Goal: Find contact information: Obtain details needed to contact an individual or organization

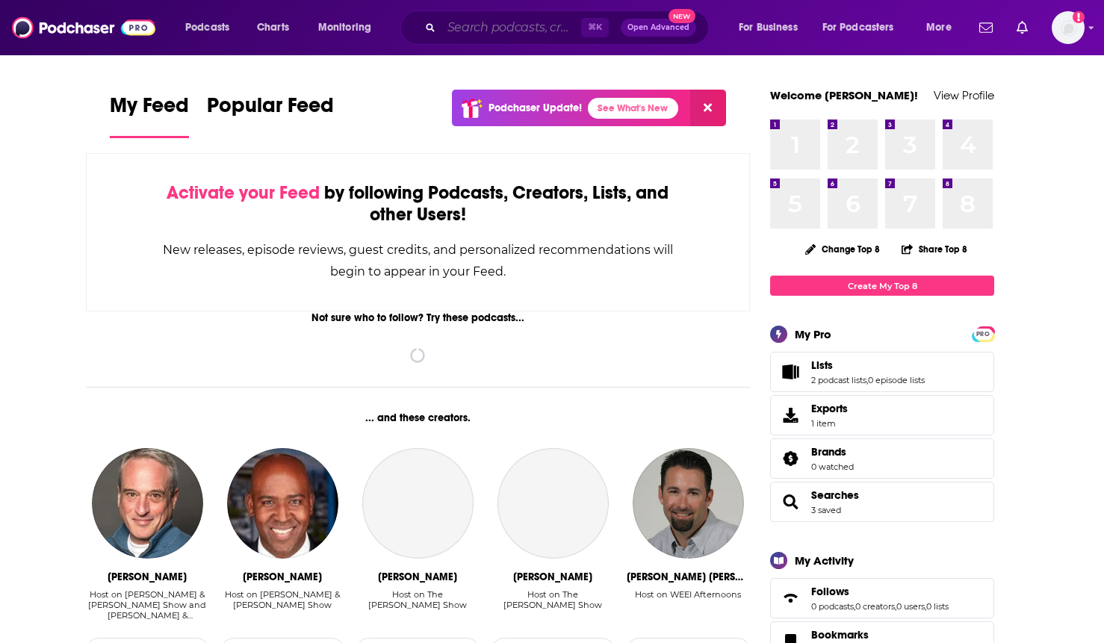
click at [544, 26] on input "Search podcasts, credits, & more..." at bounding box center [511, 28] width 140 height 24
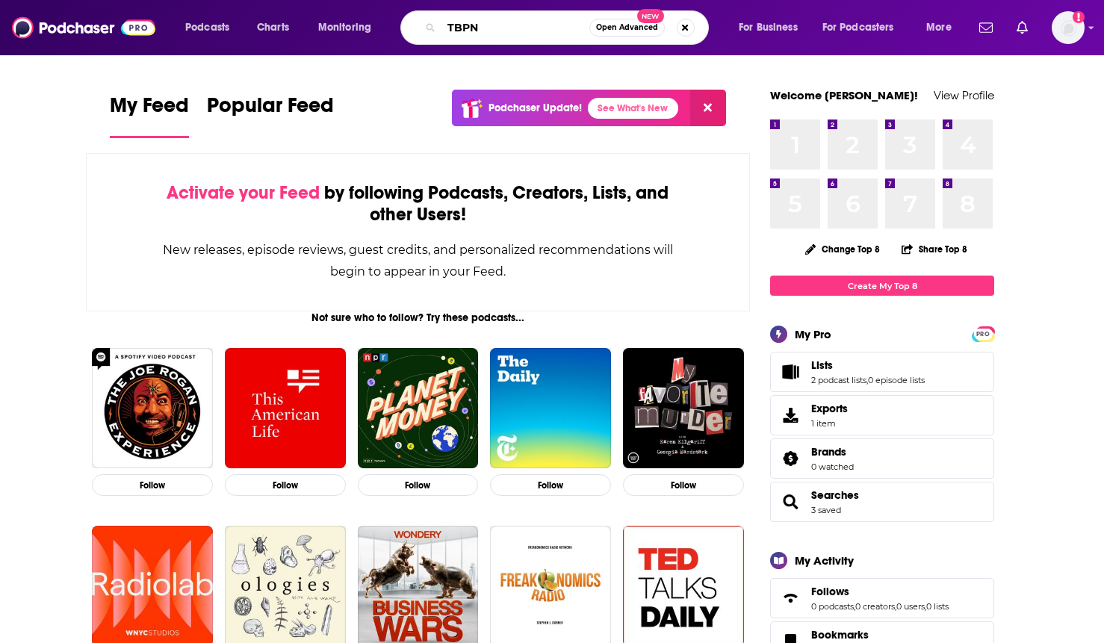
type input "TBPN"
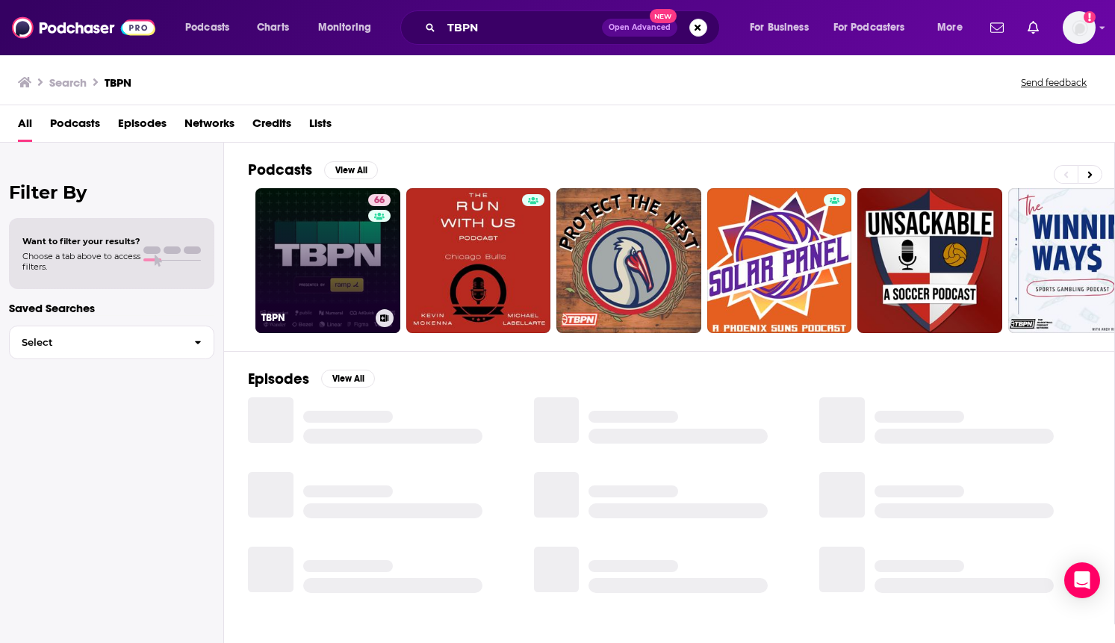
click at [326, 267] on link "66 TBPN" at bounding box center [327, 260] width 145 height 145
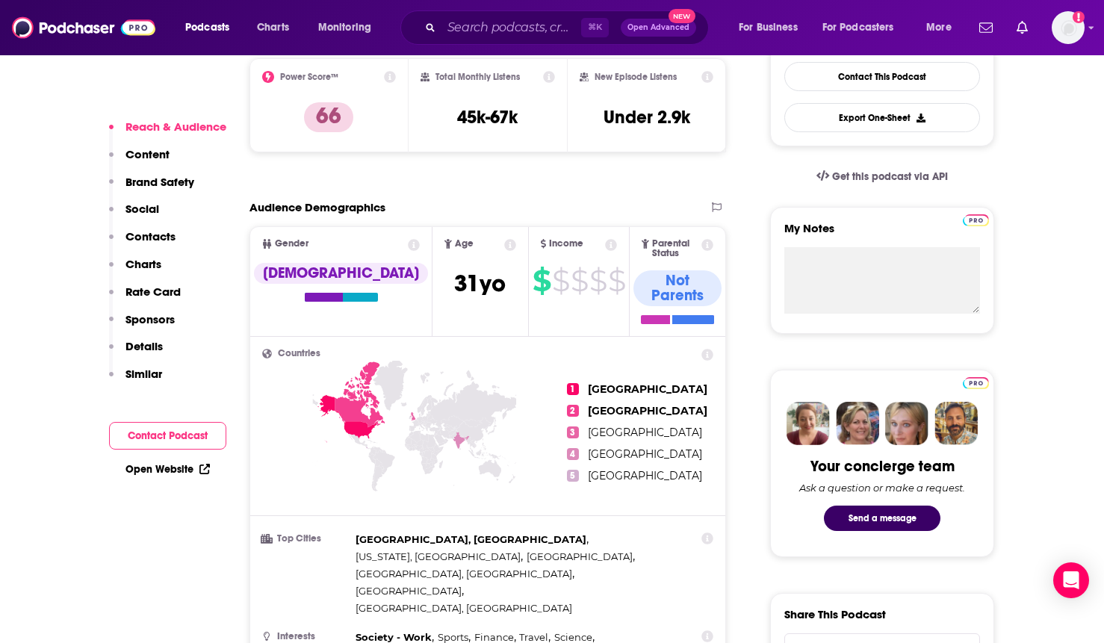
scroll to position [557, 0]
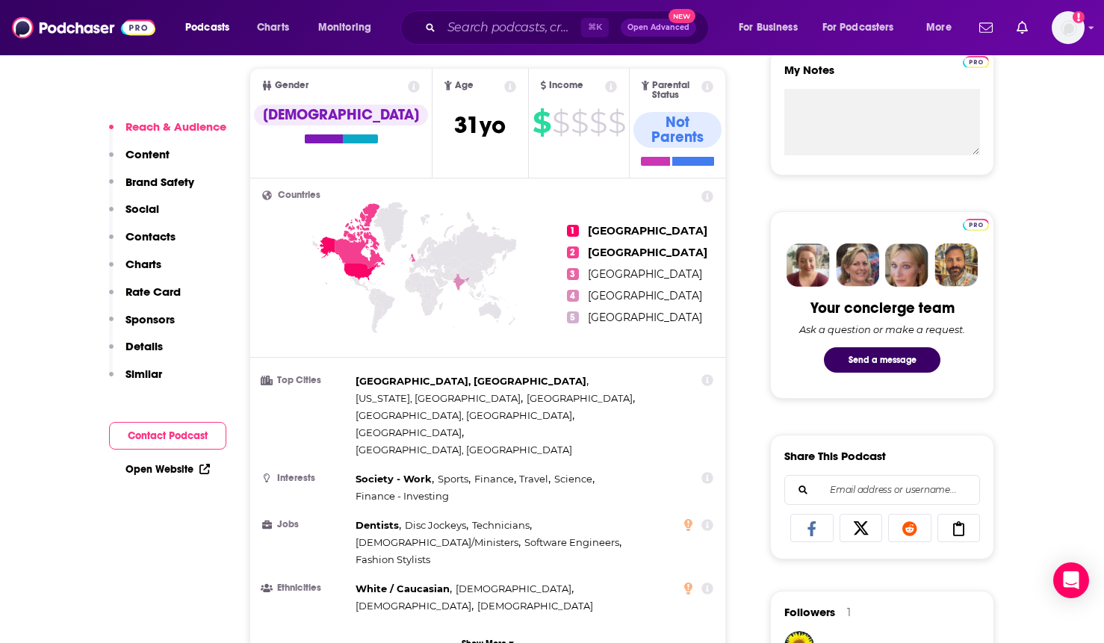
click at [132, 231] on p "Contacts" at bounding box center [150, 236] width 50 height 14
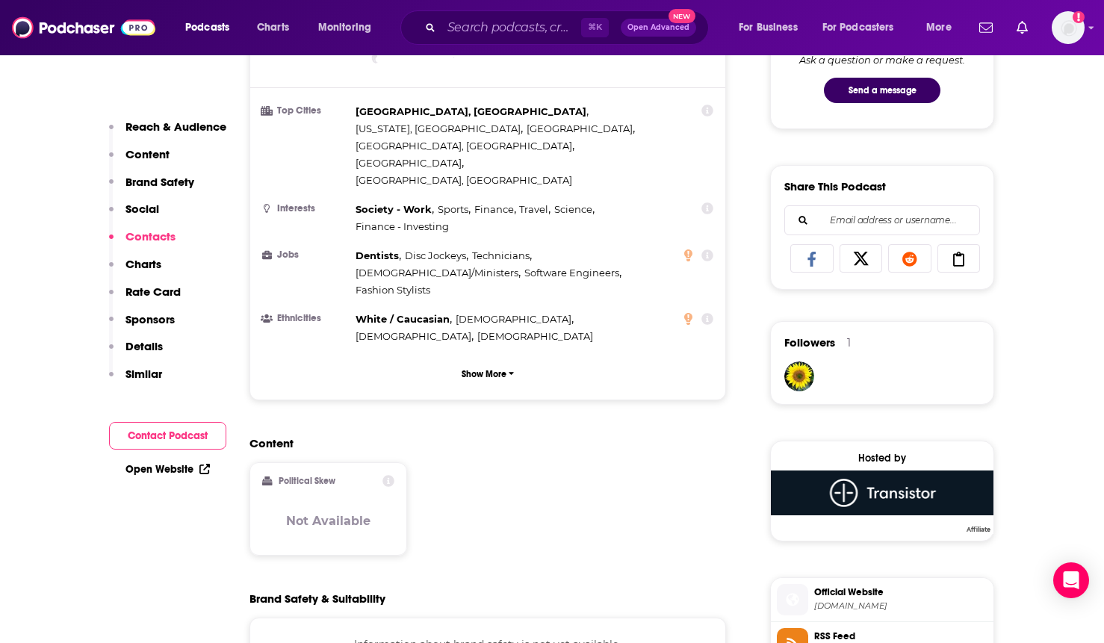
scroll to position [1451, 0]
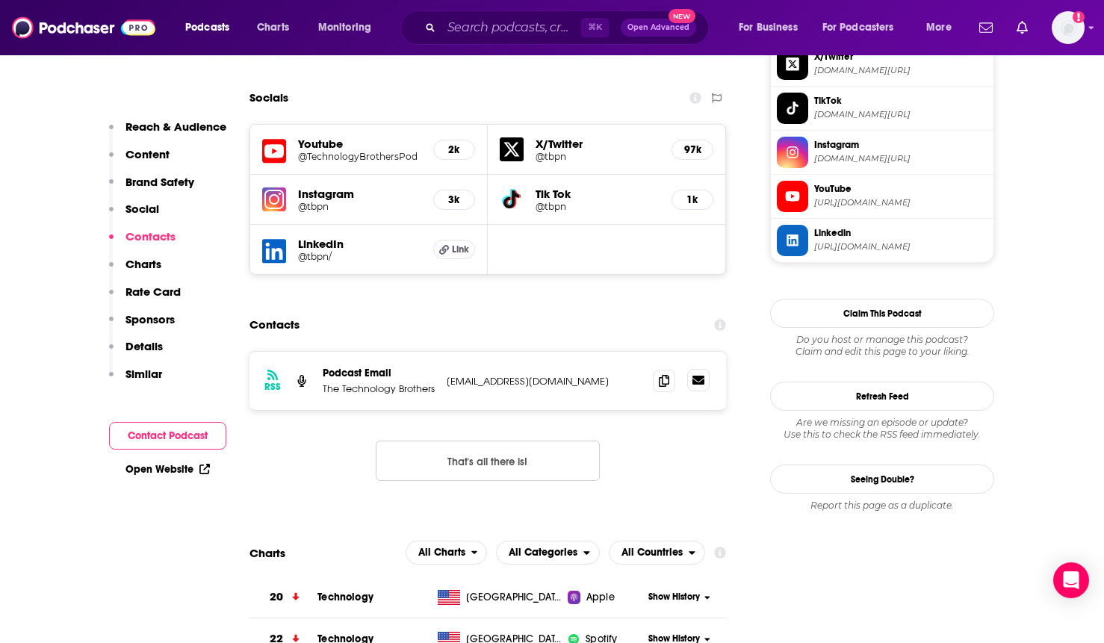
click at [704, 369] on link at bounding box center [698, 380] width 22 height 22
click at [659, 374] on icon at bounding box center [664, 380] width 10 height 12
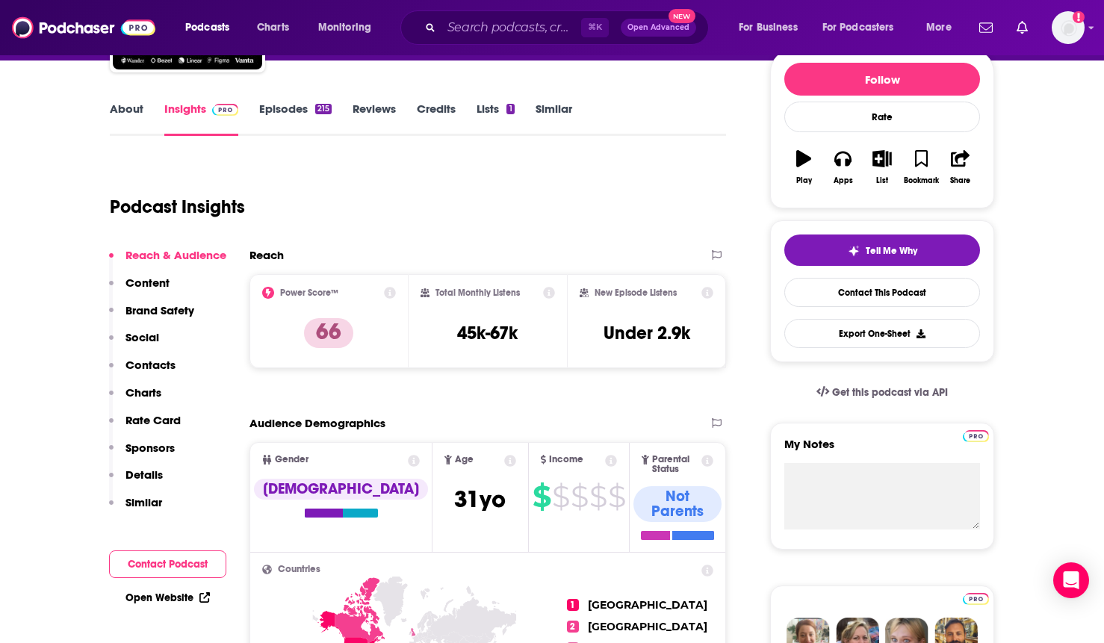
scroll to position [0, 0]
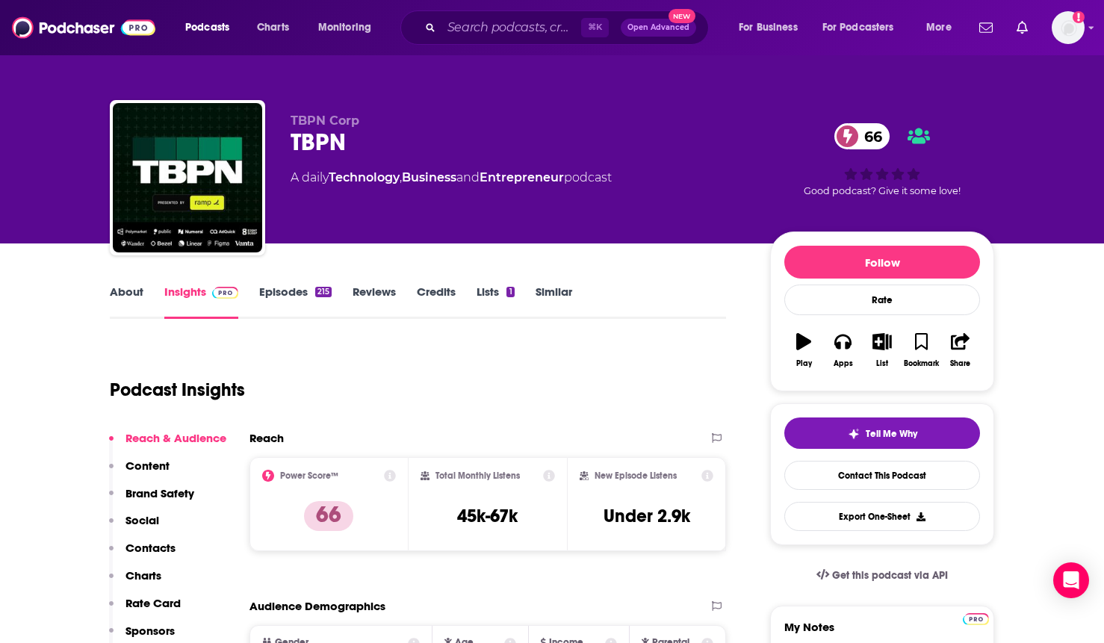
click at [519, 412] on div "Podcast Insights" at bounding box center [412, 381] width 604 height 76
